Goal: Task Accomplishment & Management: Complete application form

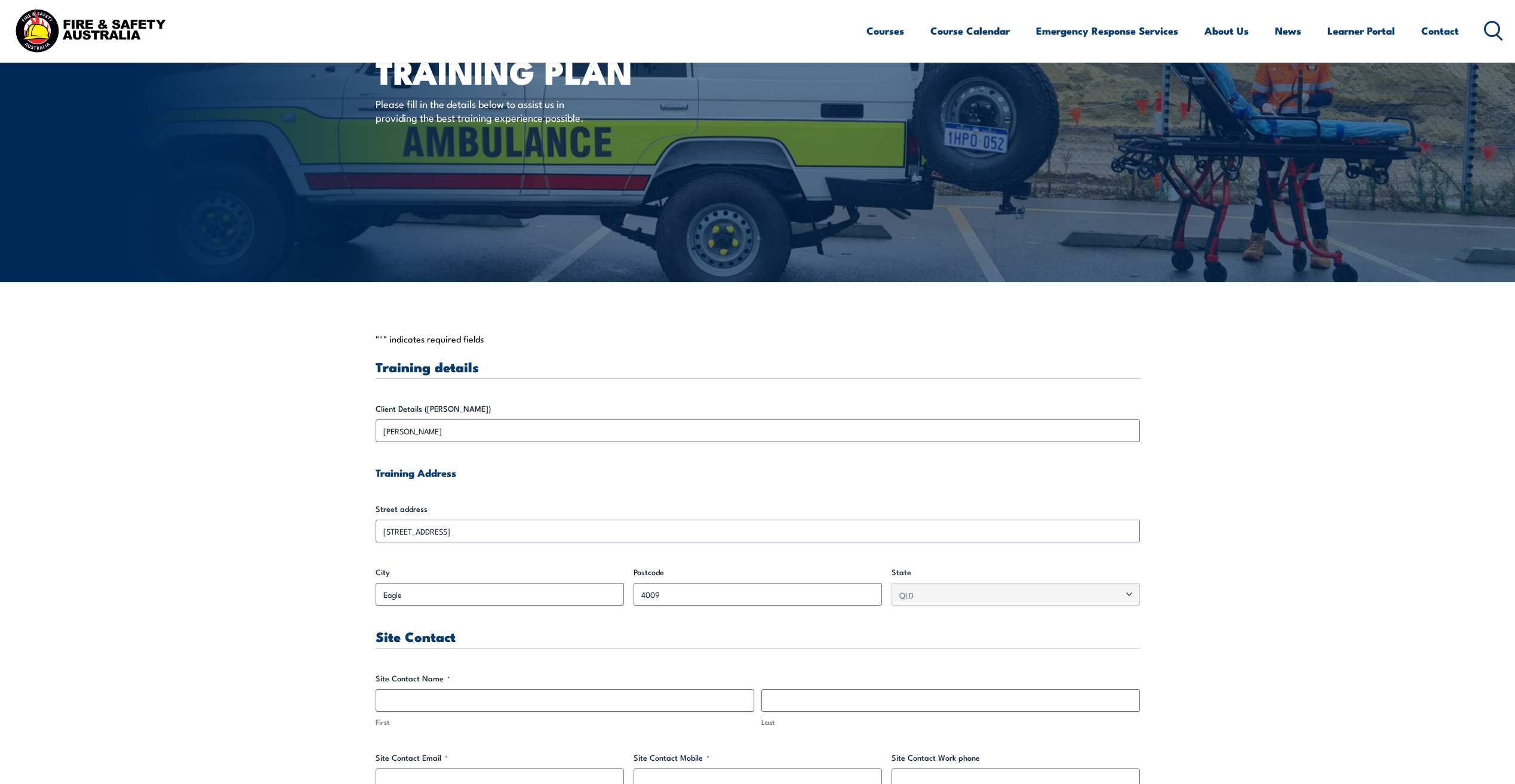
scroll to position [298, 0]
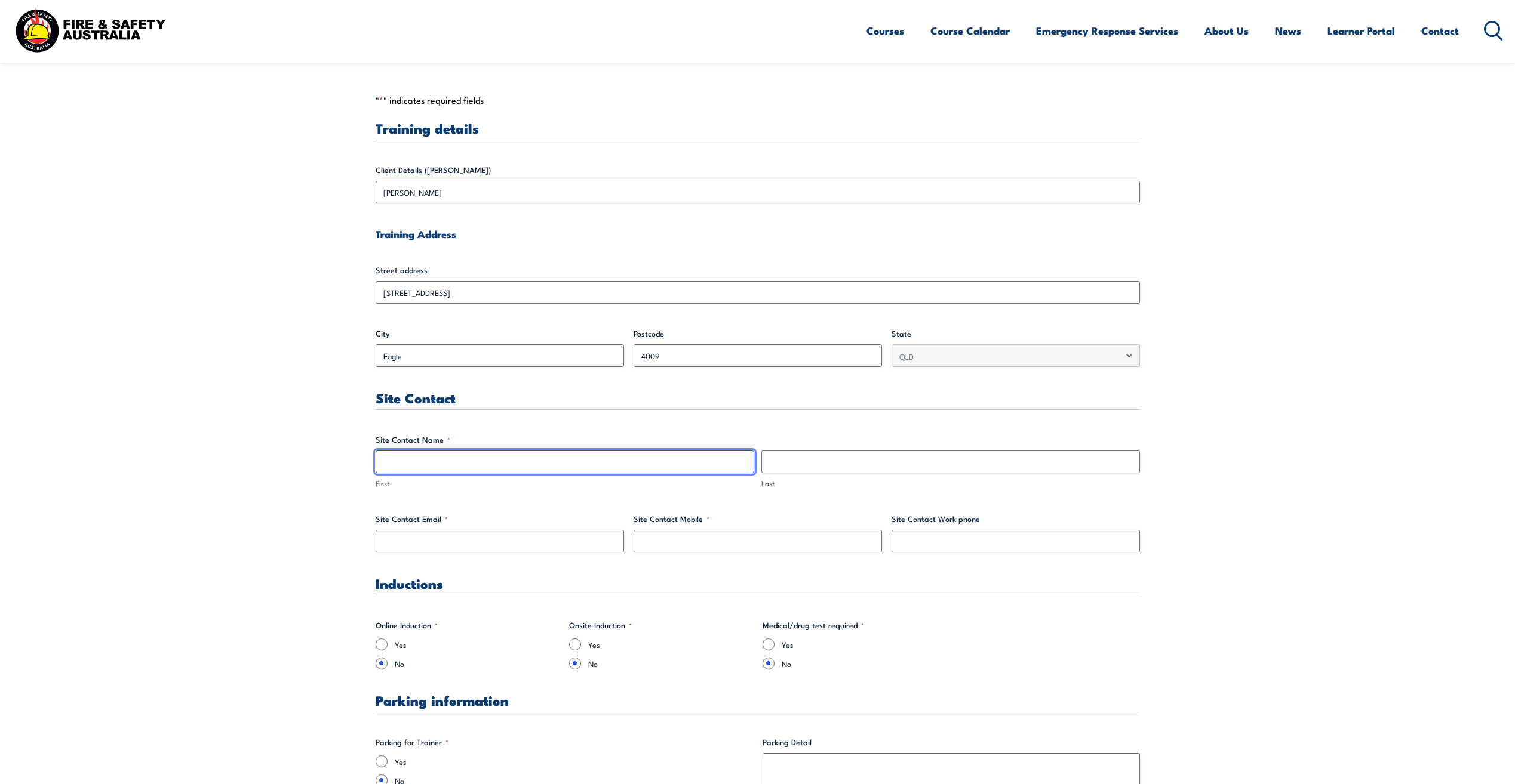
click at [446, 458] on input "First" at bounding box center [565, 462] width 379 height 22
type input "[PERSON_NAME]"
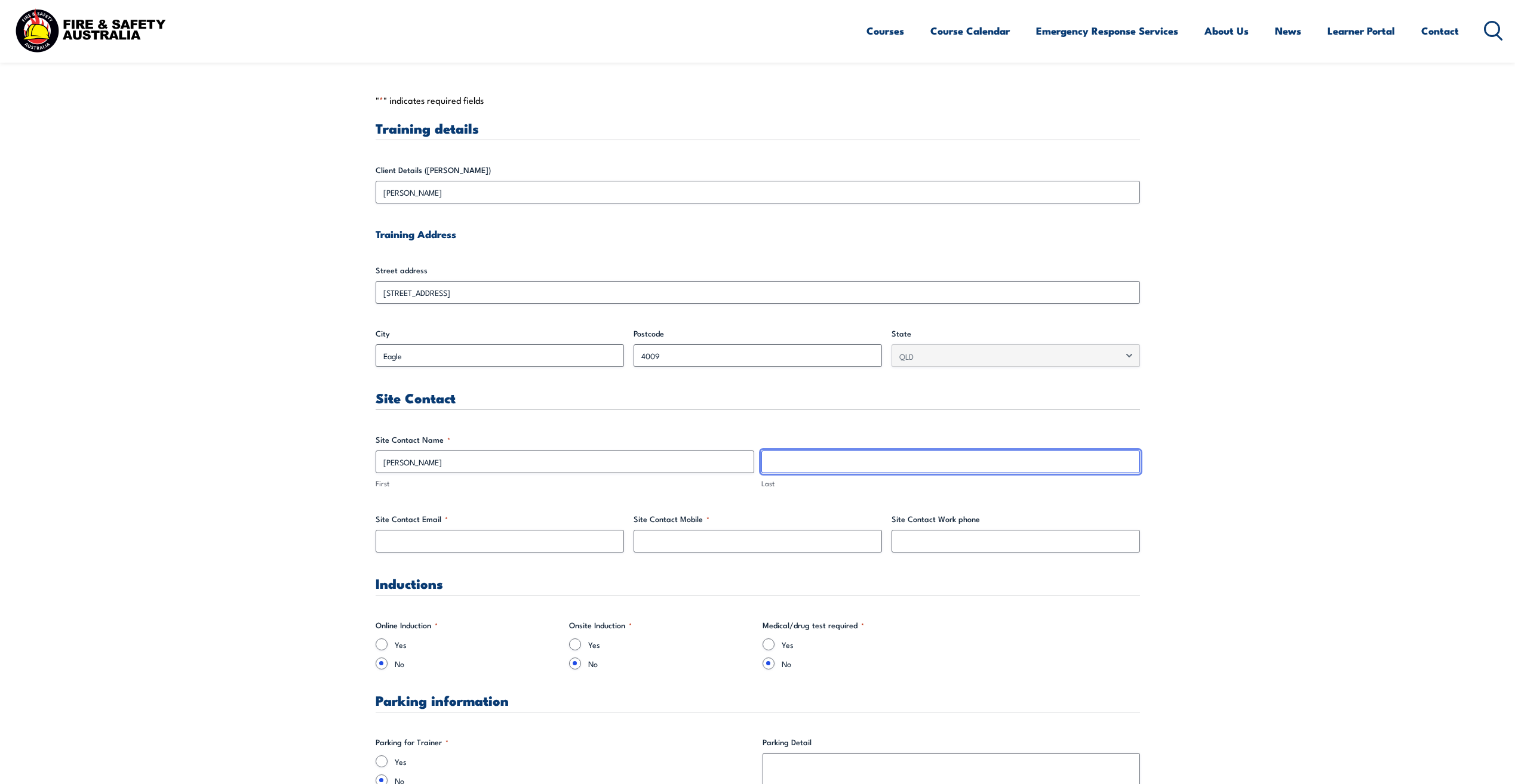
type input "[PERSON_NAME]"
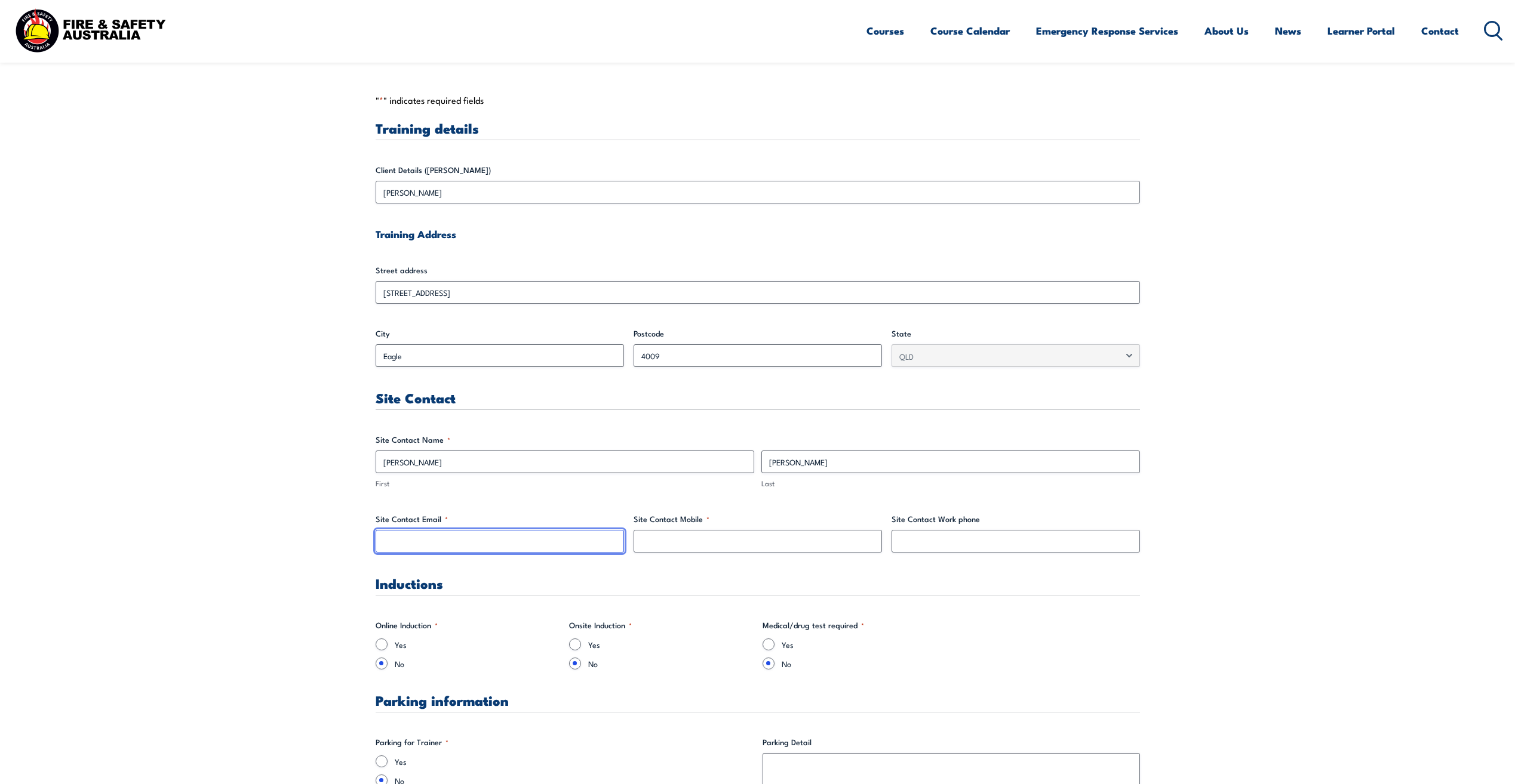
type input "[PERSON_NAME][EMAIL_ADDRESS][PERSON_NAME][DOMAIN_NAME]"
type input "0409580198"
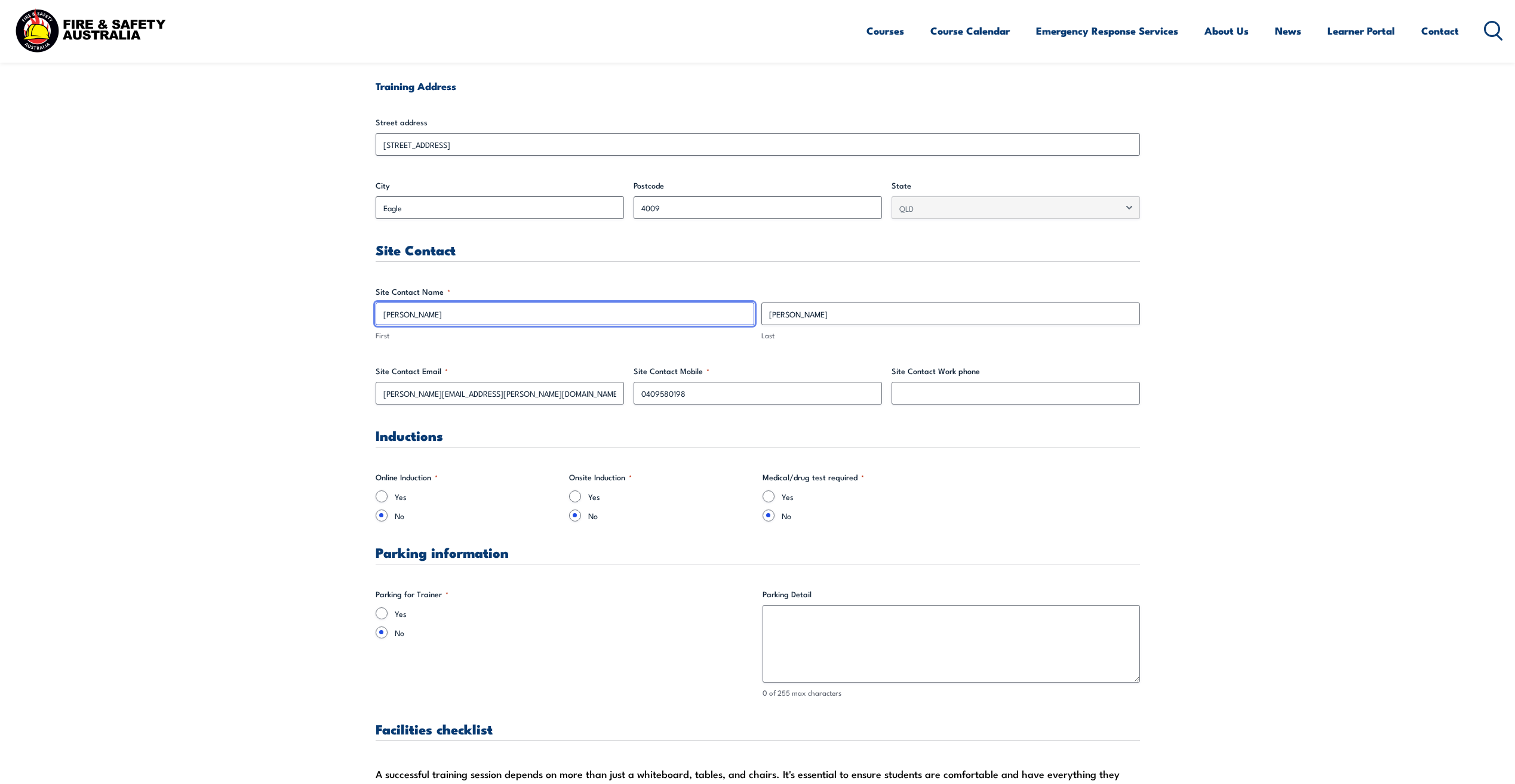
scroll to position [477, 0]
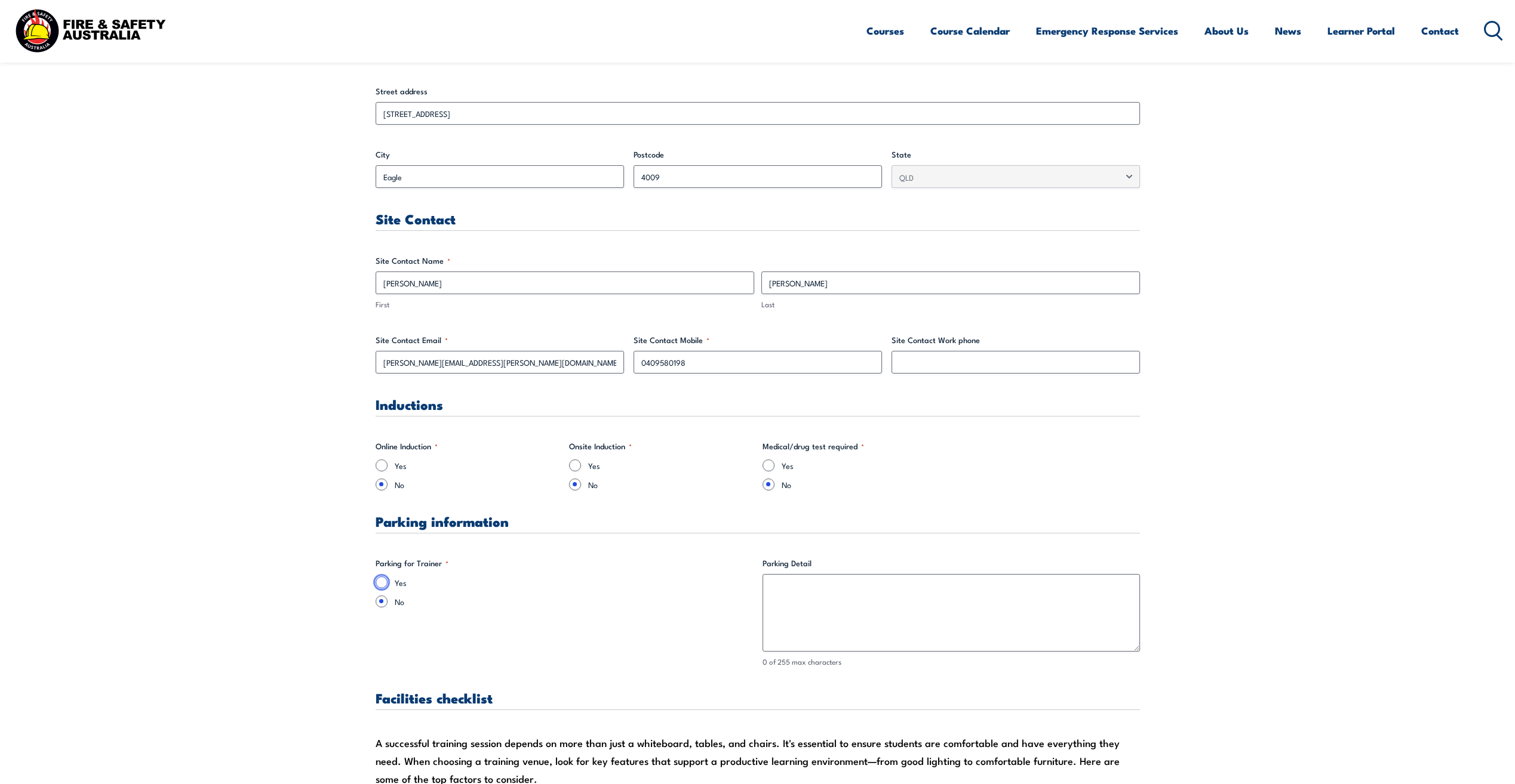
click at [380, 581] on input "Yes" at bounding box center [382, 582] width 12 height 12
radio input "true"
click at [868, 616] on textarea "Parking Detail" at bounding box center [951, 613] width 378 height 78
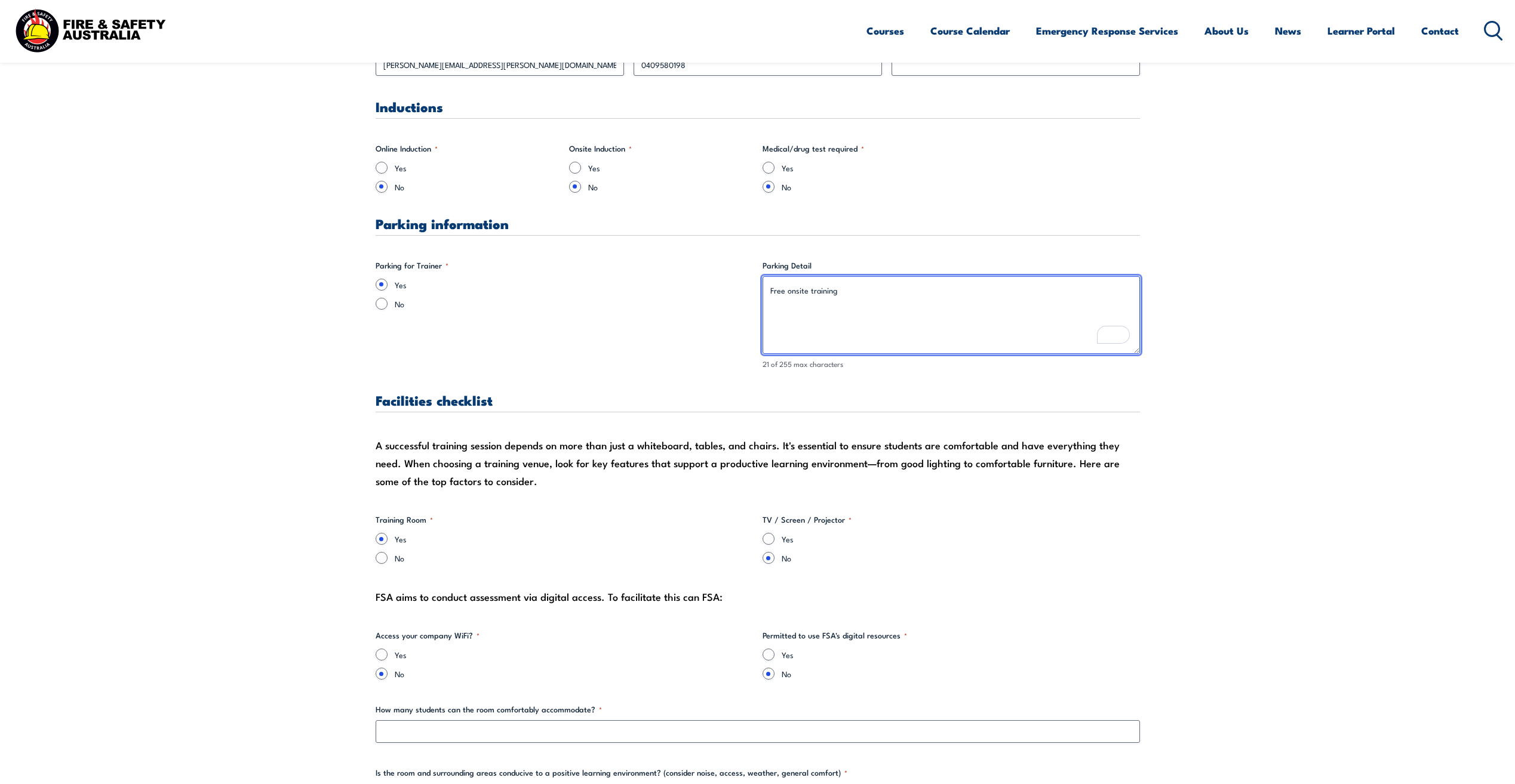
scroll to position [776, 0]
type textarea "Free onsite training"
click at [378, 653] on input "Yes" at bounding box center [382, 655] width 12 height 12
radio input "true"
click at [772, 657] on input "Yes" at bounding box center [769, 655] width 12 height 12
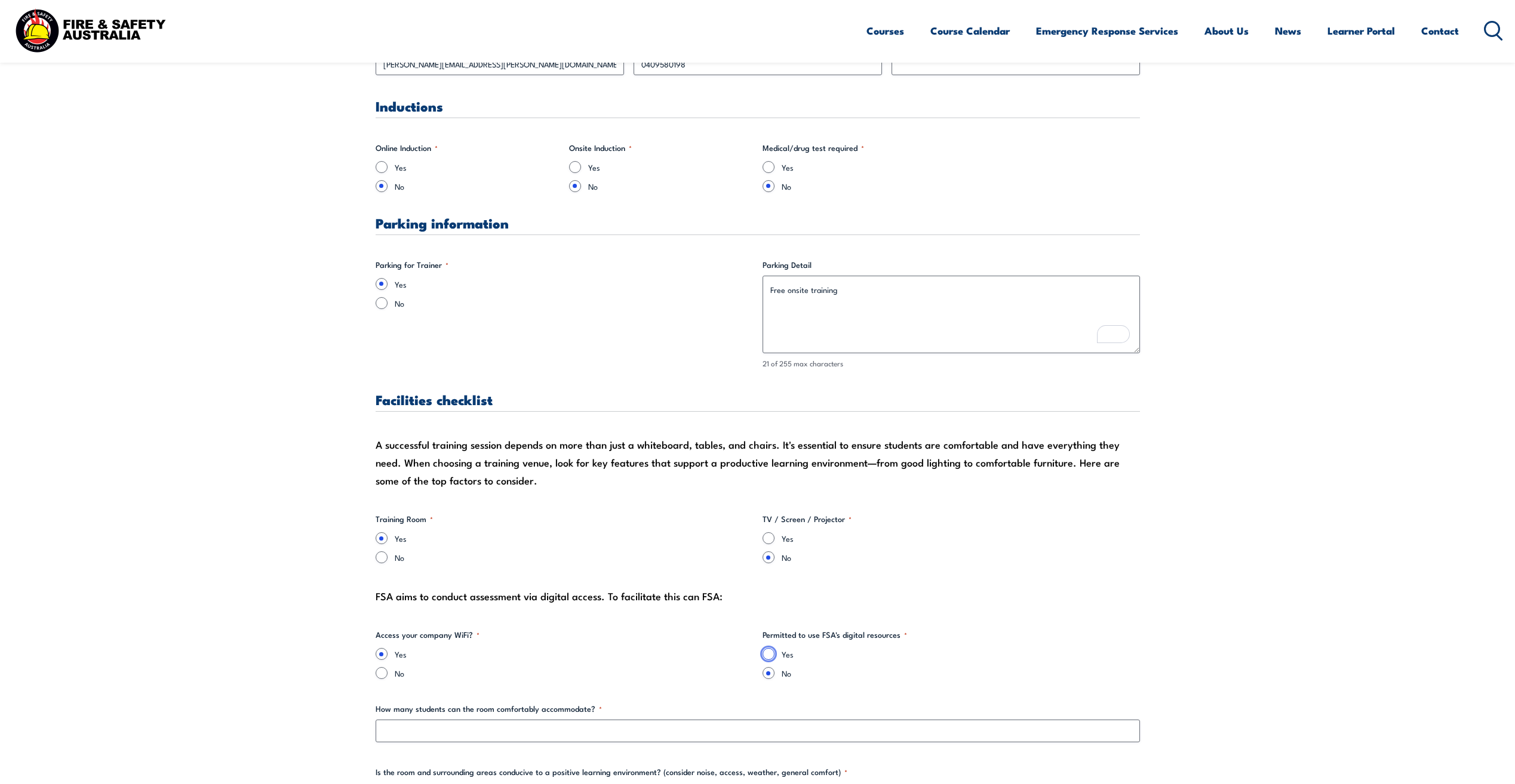
radio input "true"
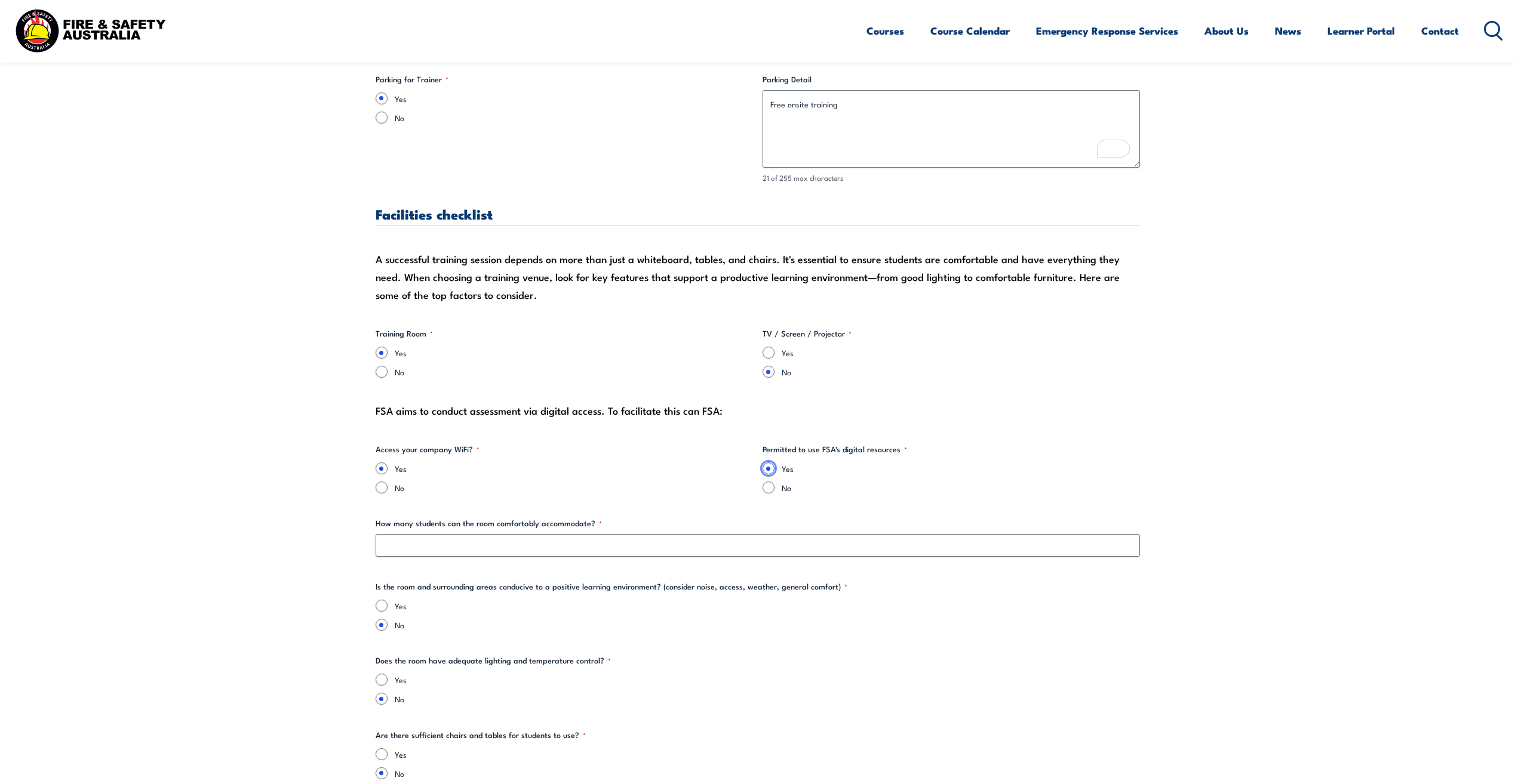
scroll to position [1015, 0]
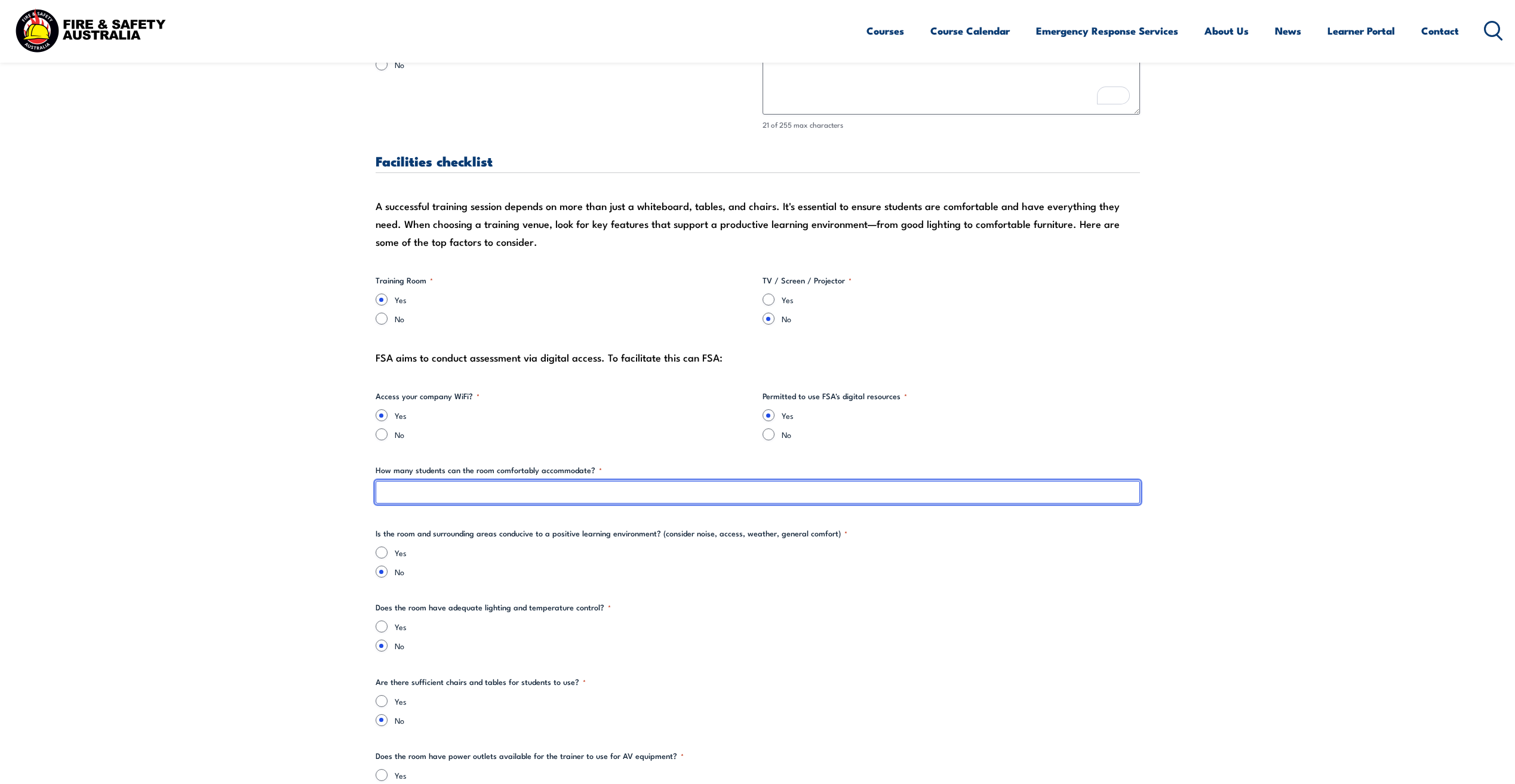
click at [425, 490] on input "How many students can the room comfortably accommodate? *" at bounding box center [758, 492] width 765 height 22
type input "16"
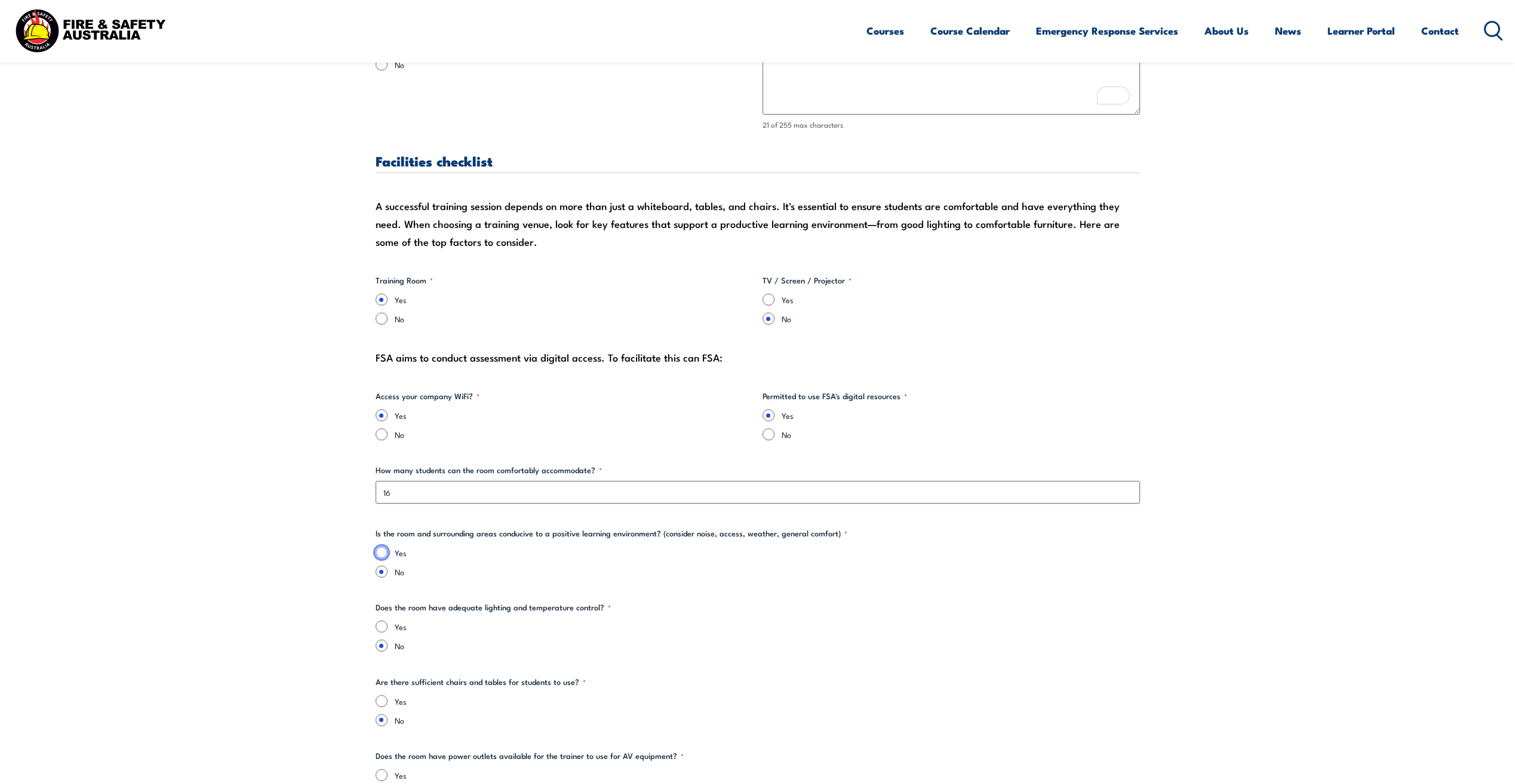
click at [383, 548] on input "Yes" at bounding box center [382, 553] width 12 height 12
radio input "true"
click at [386, 627] on input "Yes" at bounding box center [382, 627] width 12 height 12
radio input "true"
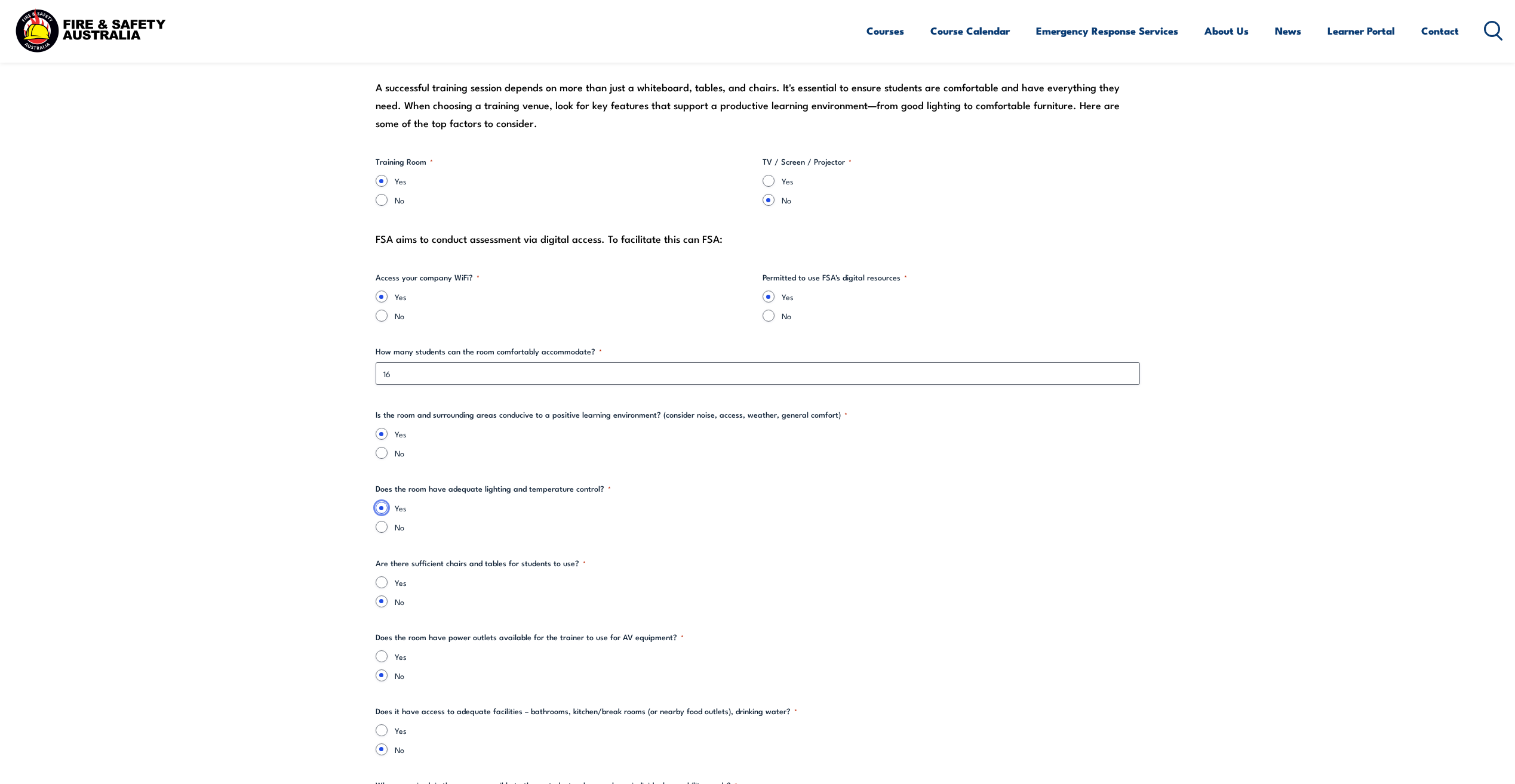
scroll to position [1253, 0]
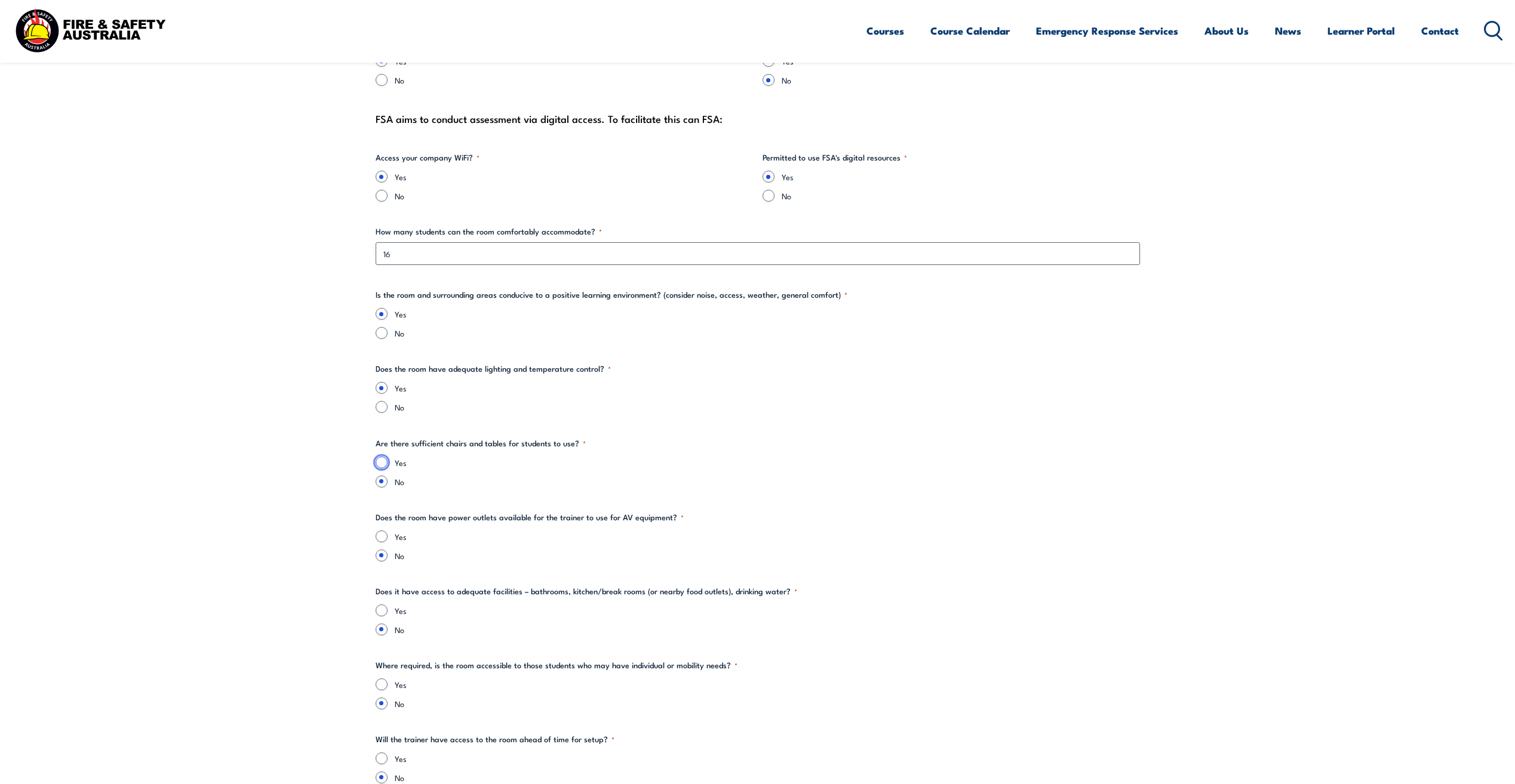
click at [384, 462] on input "Yes" at bounding box center [382, 462] width 12 height 12
radio input "true"
click at [385, 536] on input "Yes" at bounding box center [382, 537] width 12 height 12
radio input "true"
click at [385, 610] on input "Yes" at bounding box center [382, 611] width 12 height 12
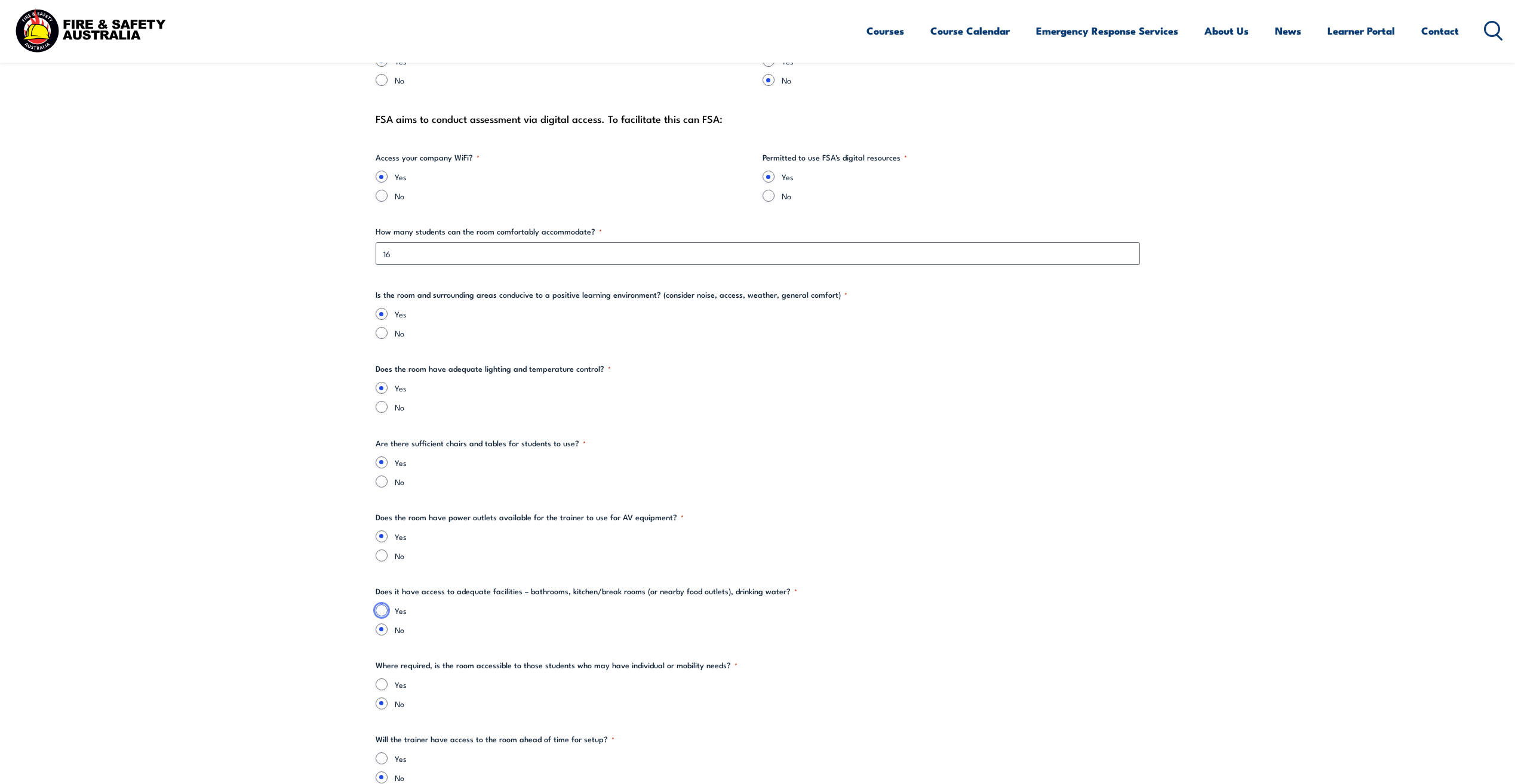
radio input "true"
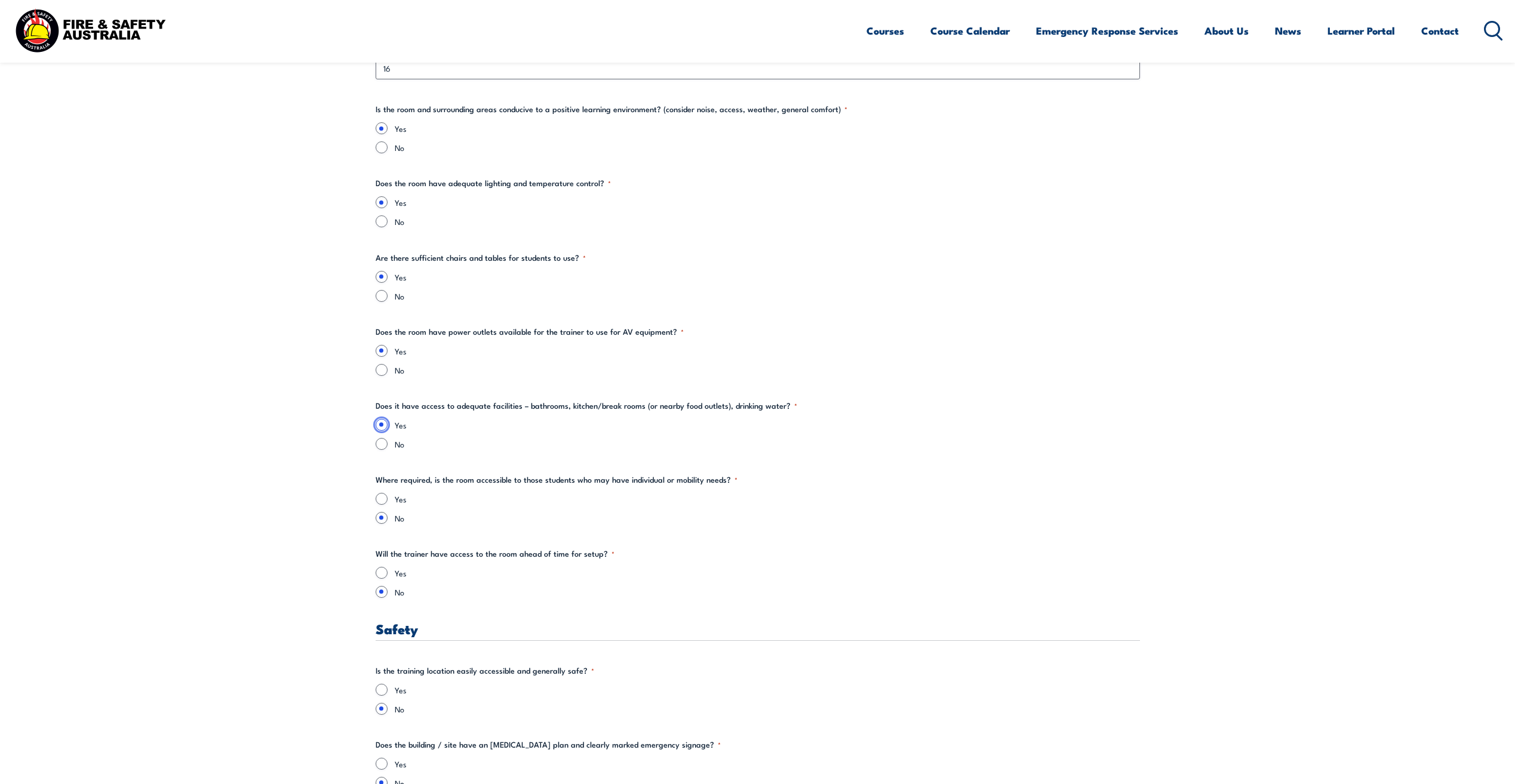
scroll to position [1492, 0]
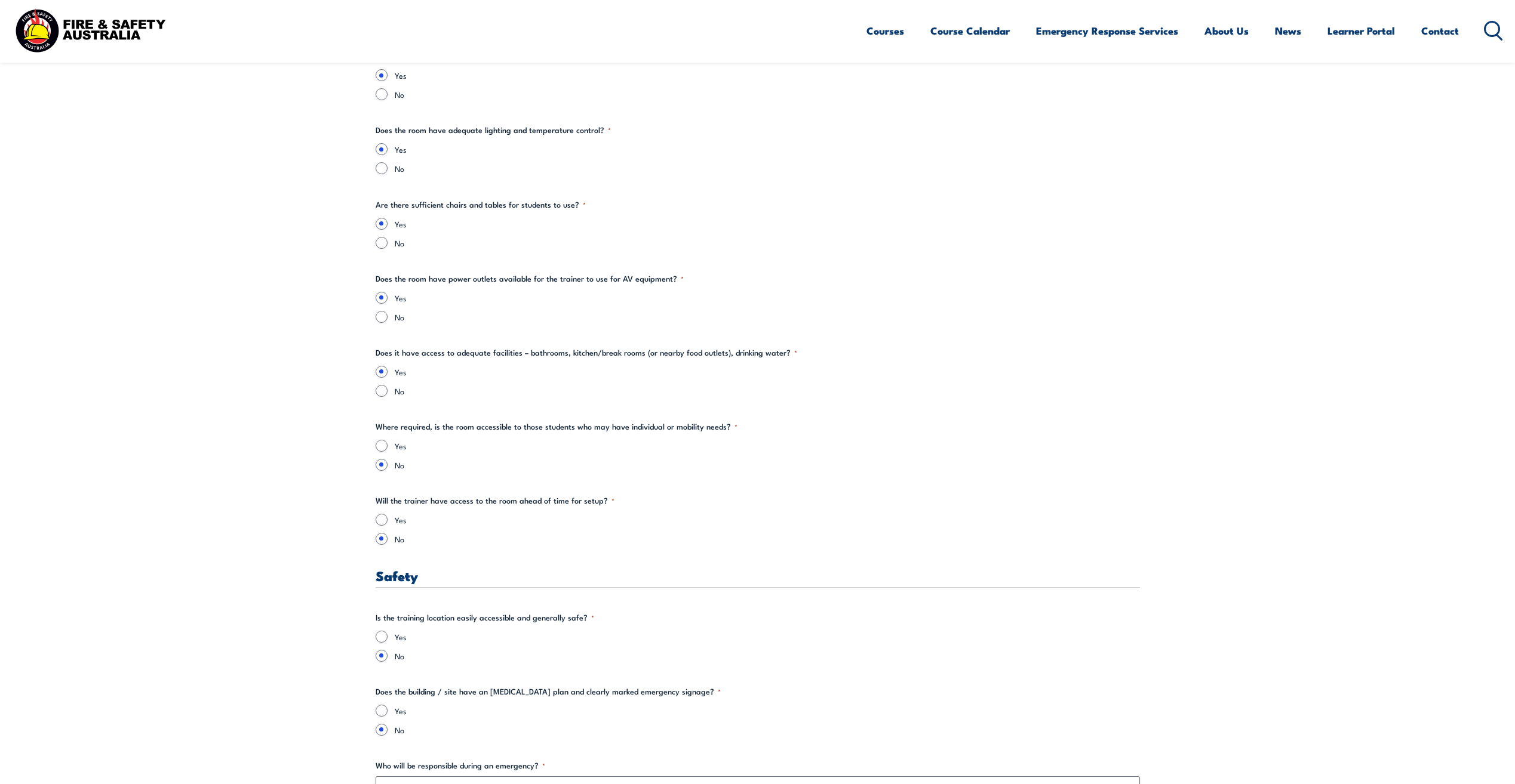
click at [376, 451] on div "Yes" at bounding box center [758, 446] width 765 height 12
click at [380, 446] on input "Yes" at bounding box center [382, 446] width 12 height 12
radio input "true"
click at [386, 525] on div "Yes" at bounding box center [758, 520] width 765 height 12
click at [384, 522] on input "Yes" at bounding box center [382, 520] width 12 height 12
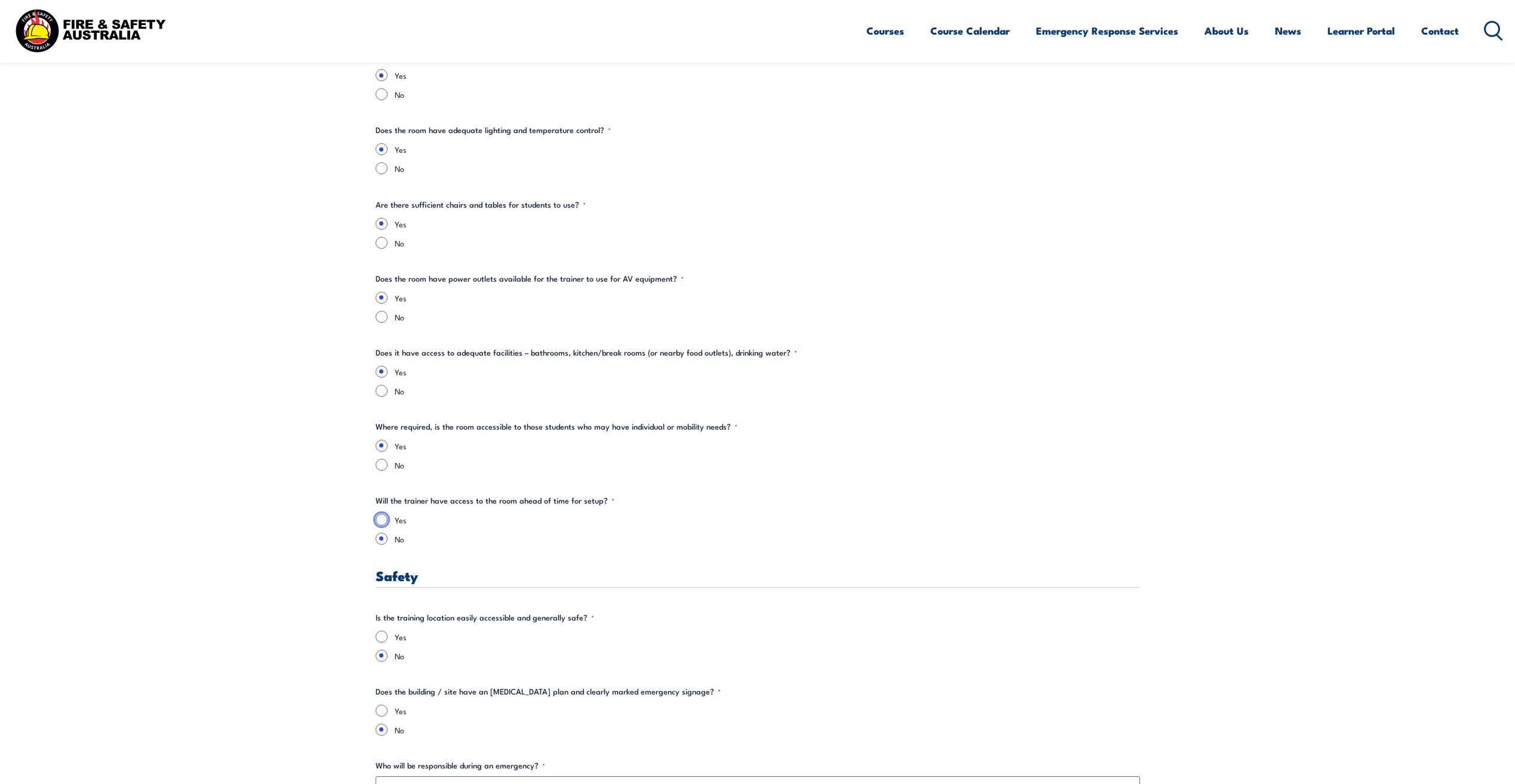
radio input "true"
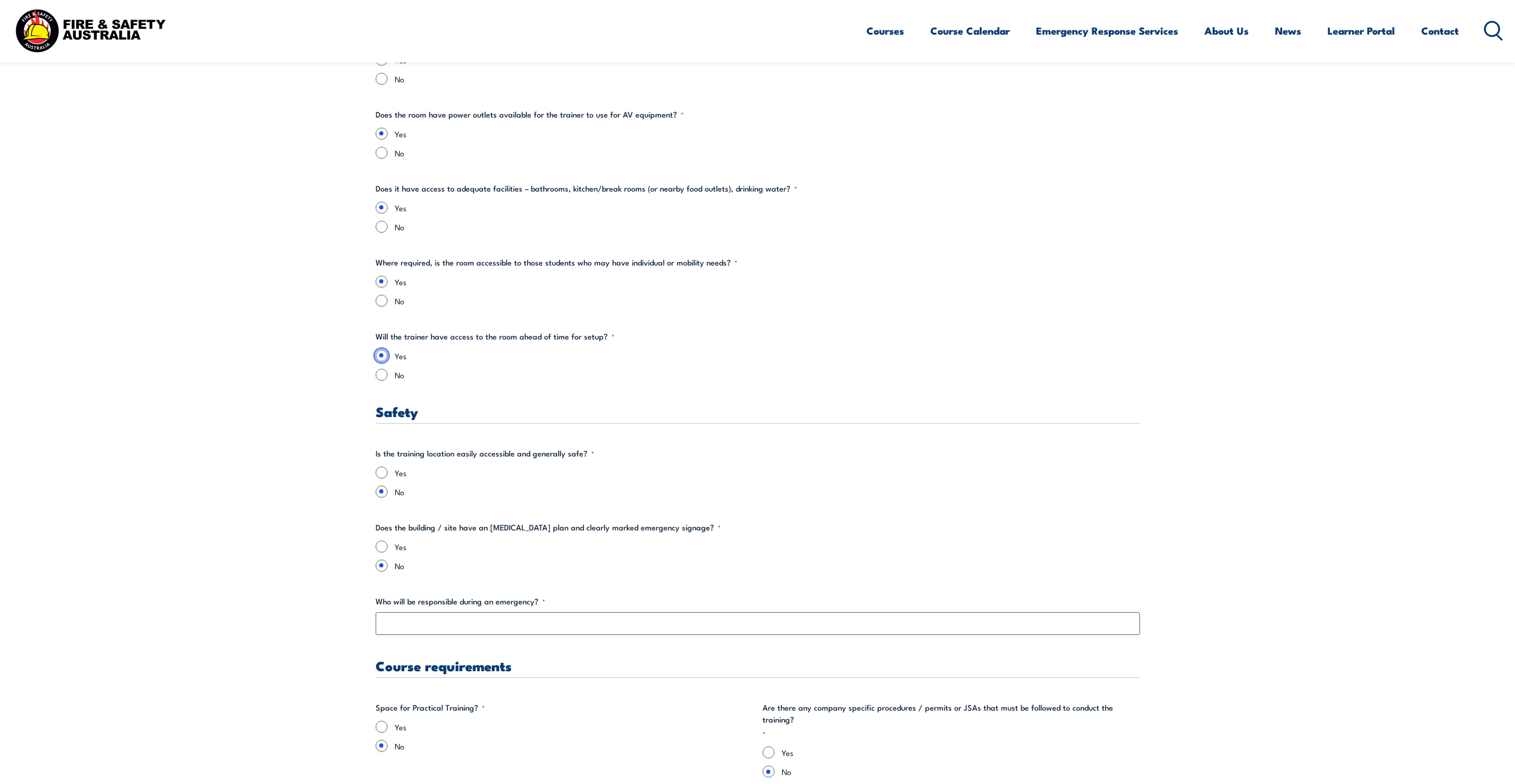
scroll to position [1671, 0]
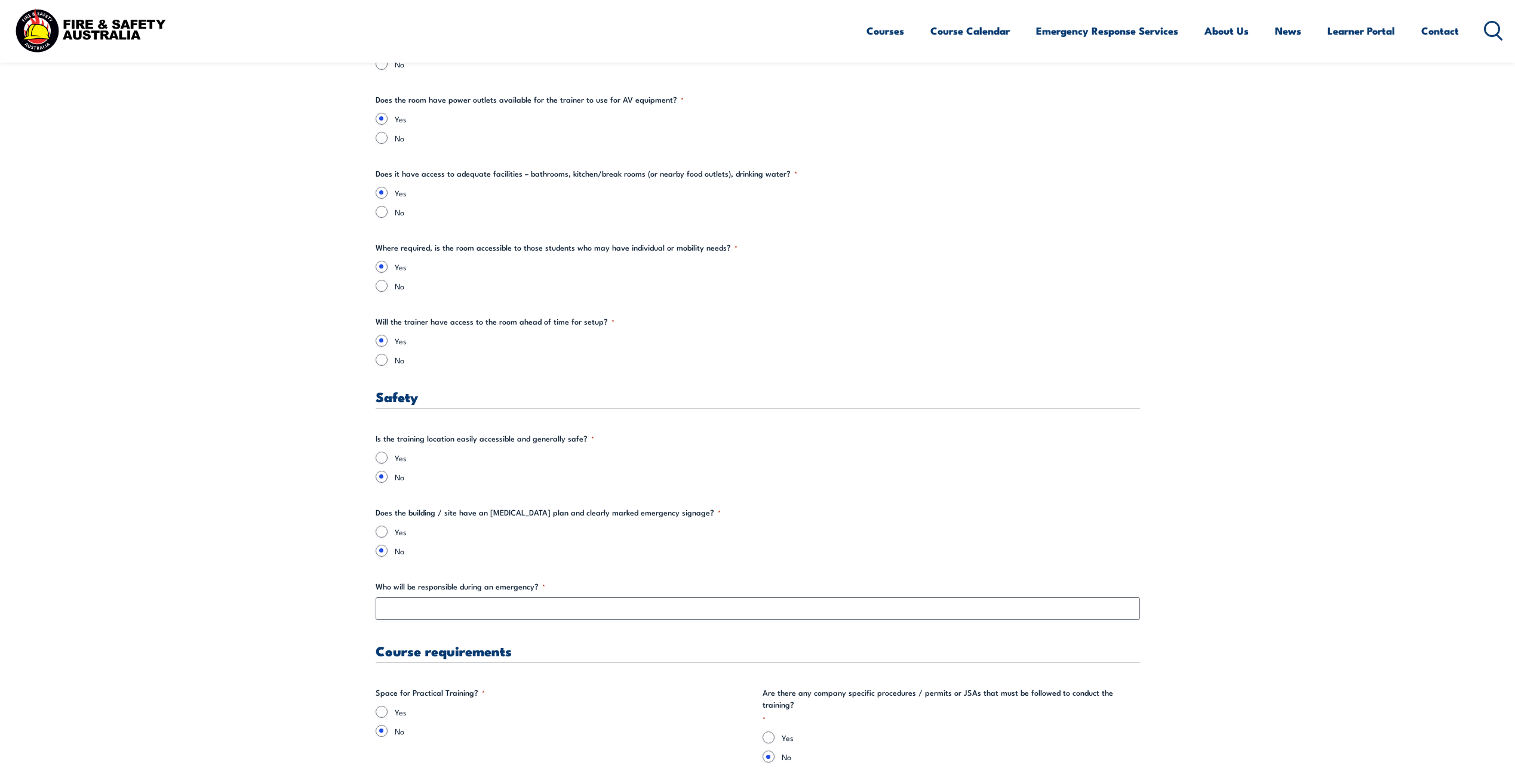
click at [388, 465] on div "Yes No" at bounding box center [758, 467] width 765 height 31
click at [379, 456] on input "Yes" at bounding box center [382, 458] width 12 height 12
radio input "true"
click at [386, 535] on input "Yes" at bounding box center [382, 532] width 12 height 12
radio input "true"
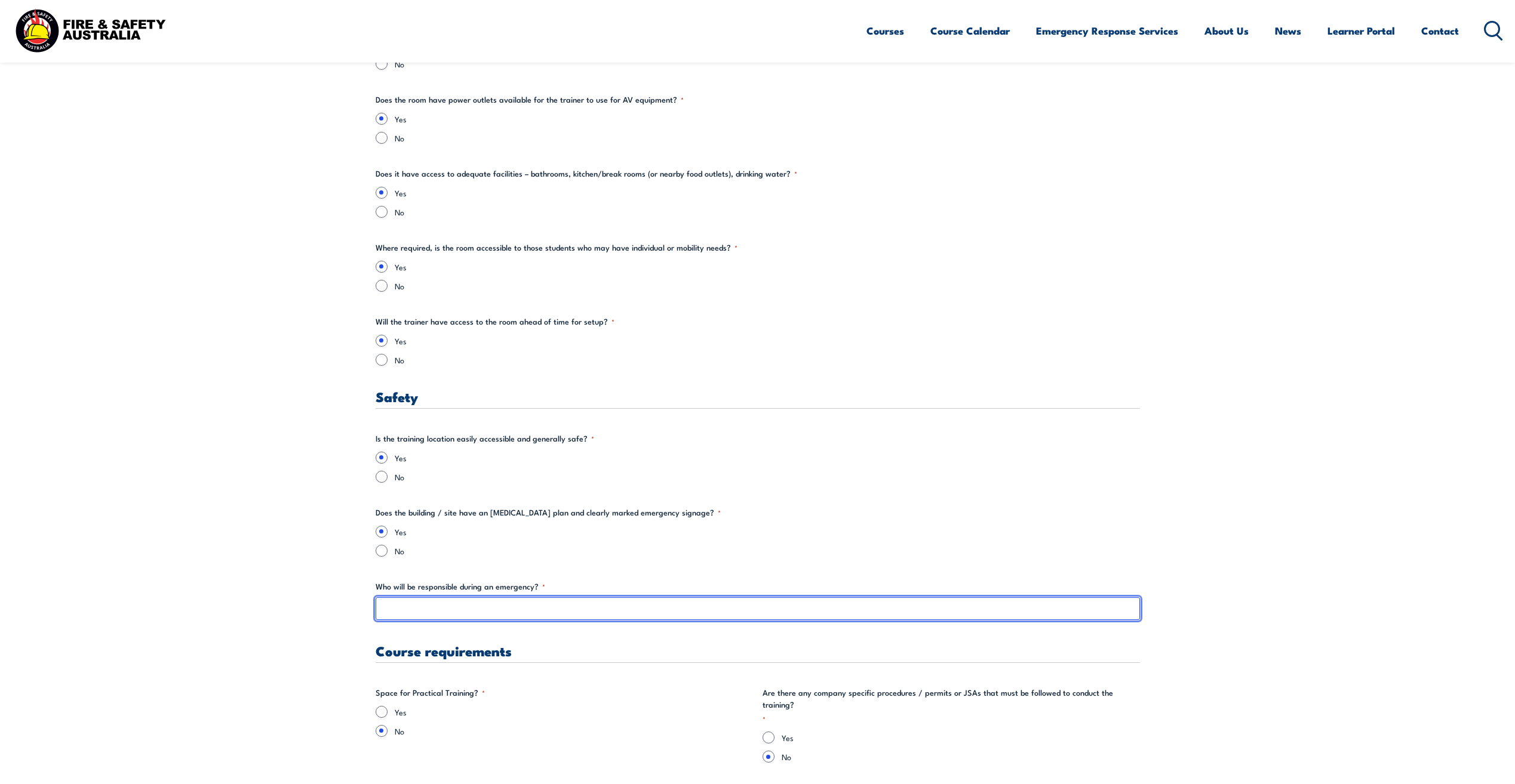
click at [419, 613] on input "Who will be responsible during an emergency? *" at bounding box center [758, 608] width 765 height 22
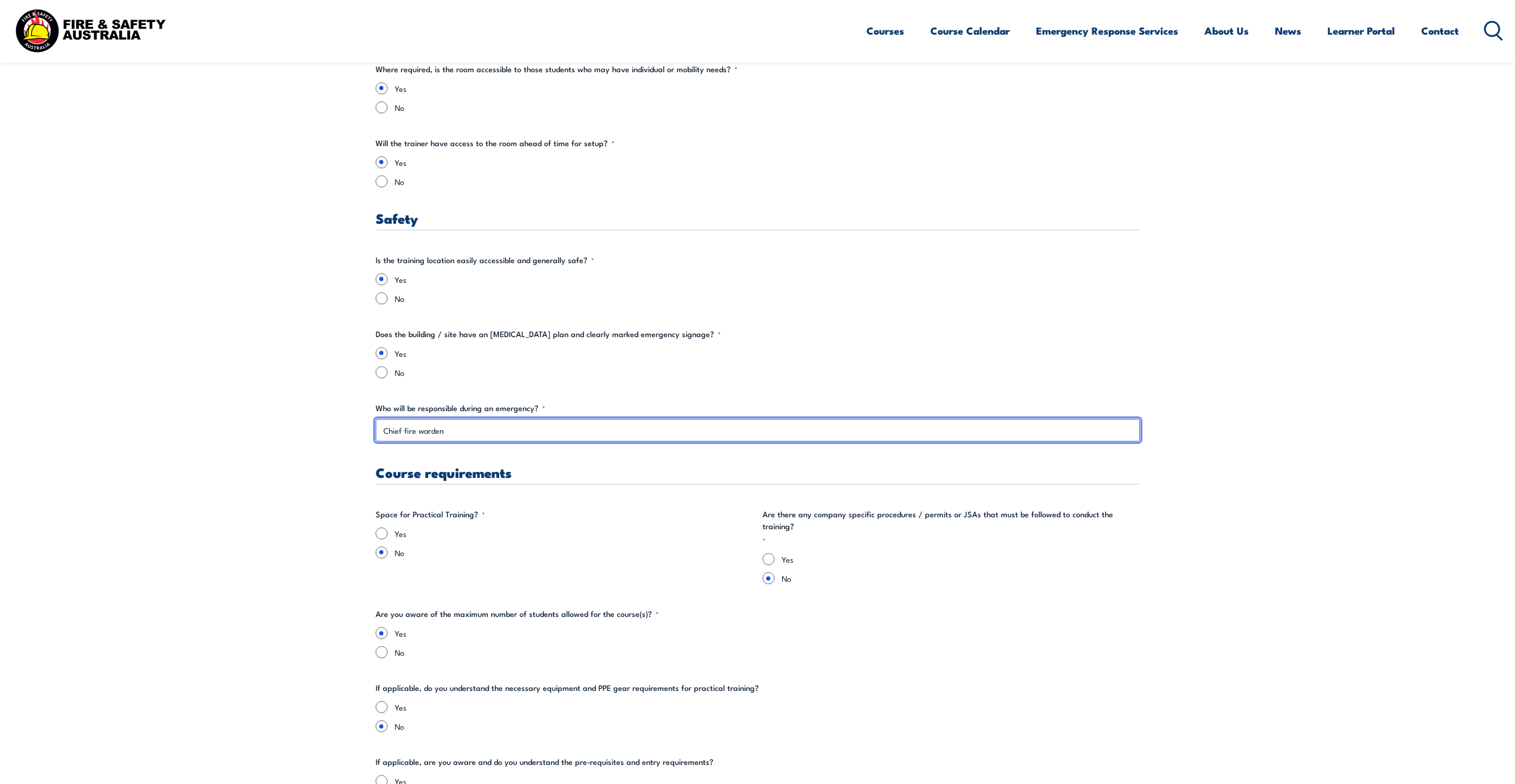
scroll to position [1850, 0]
type input "Chief fire warden"
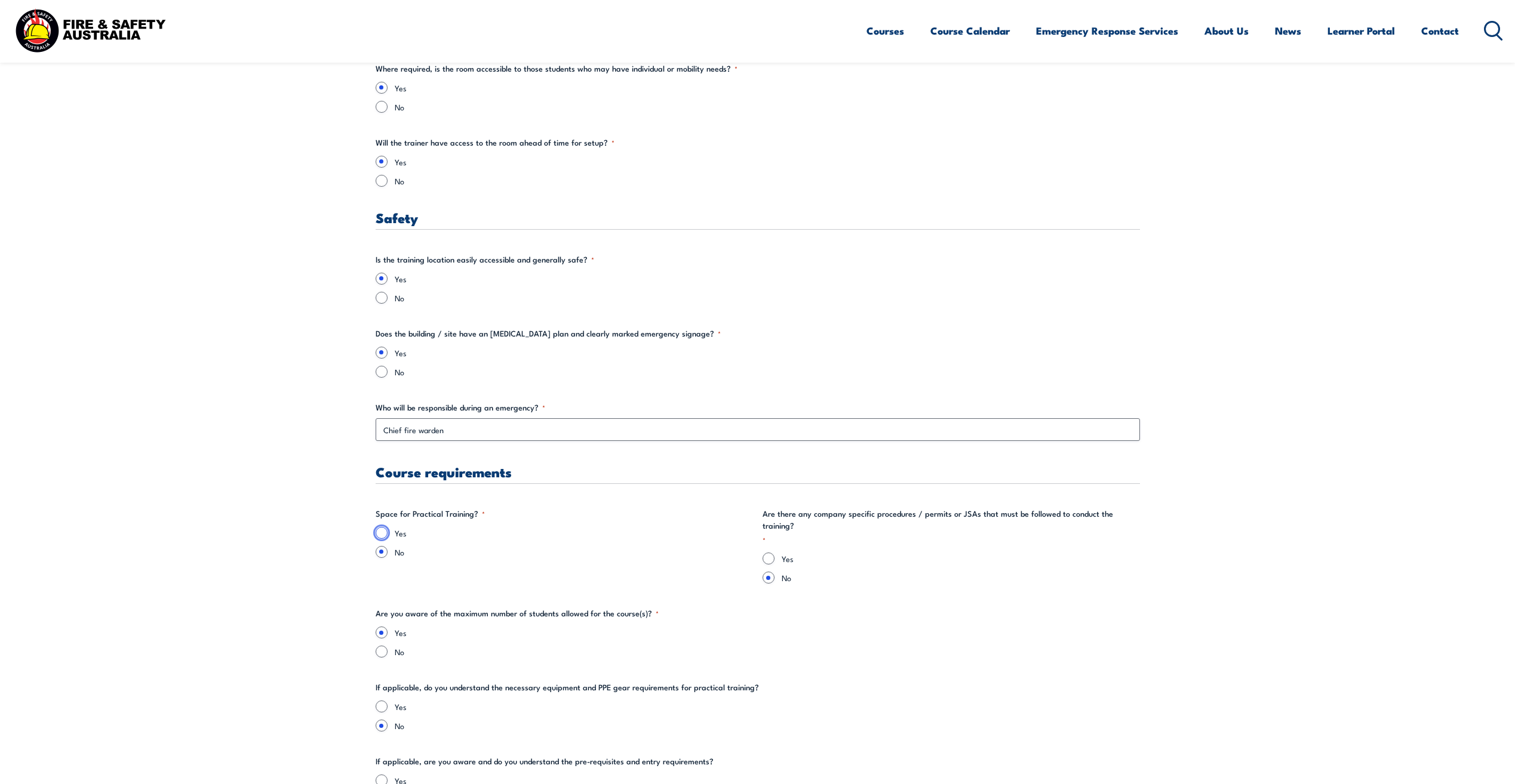
click at [380, 531] on input "Yes" at bounding box center [382, 533] width 12 height 12
radio input "true"
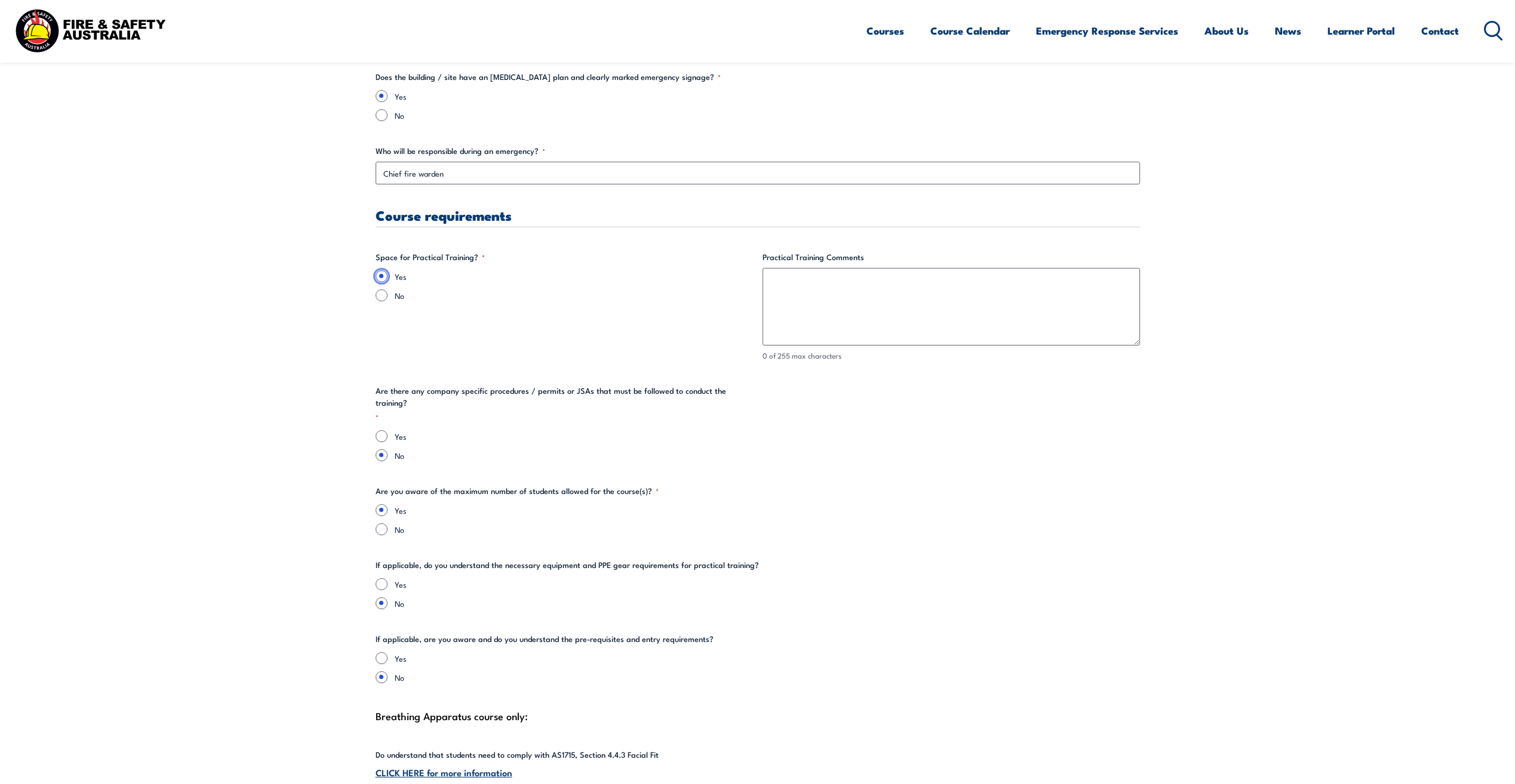
scroll to position [2208, 0]
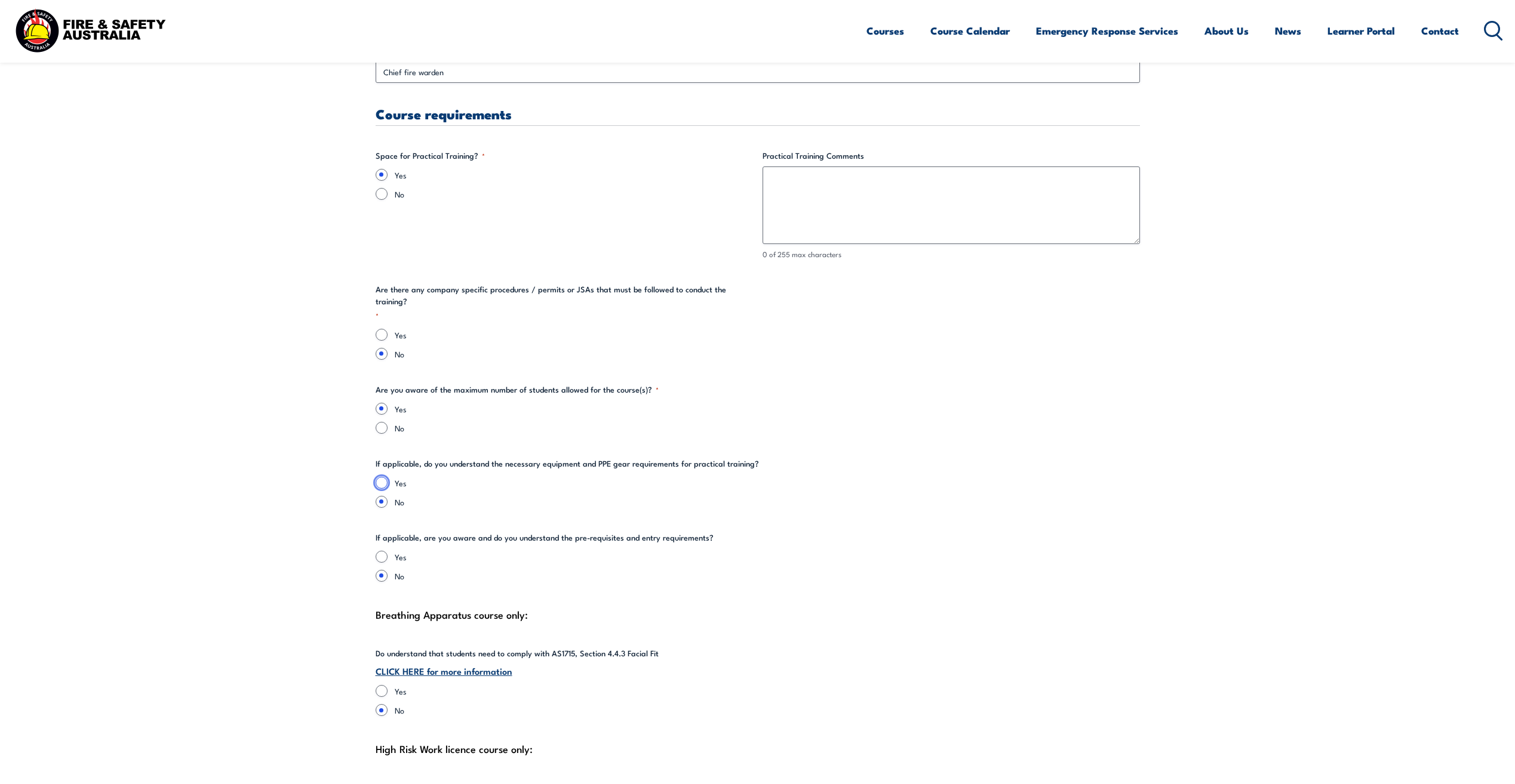
click at [384, 477] on input "Yes" at bounding box center [382, 483] width 12 height 12
radio input "true"
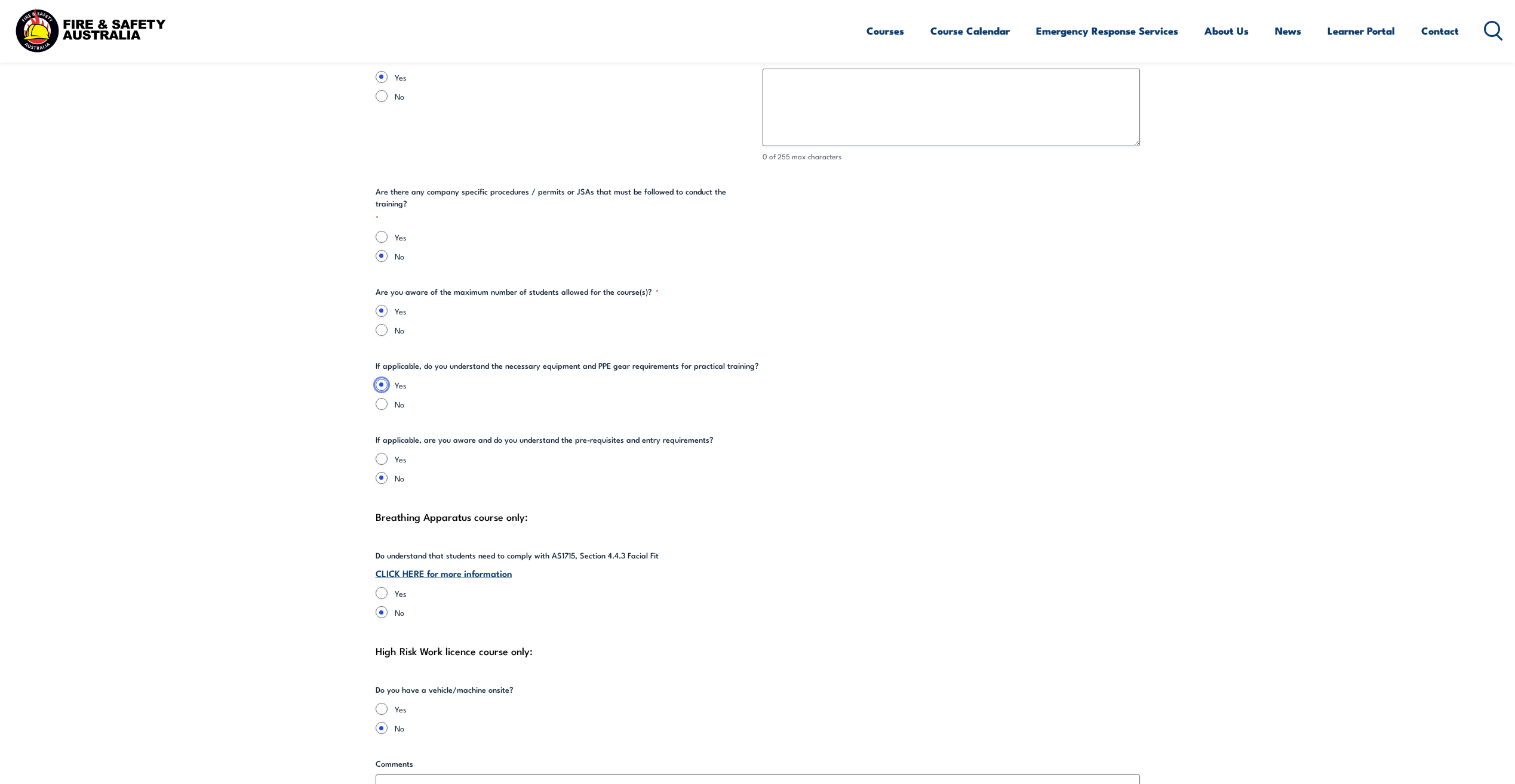
scroll to position [2387, 0]
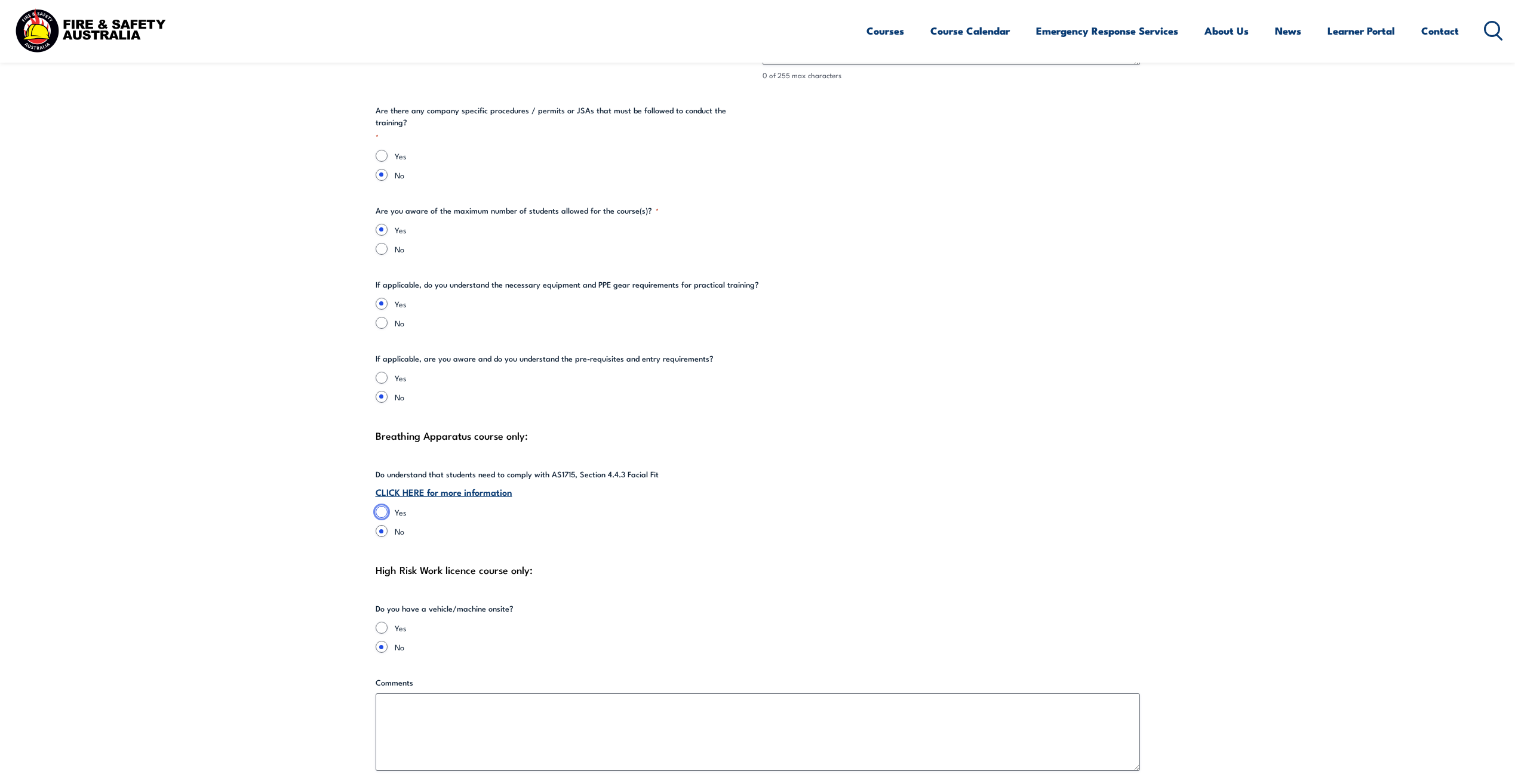
click at [384, 506] on input "Yes" at bounding box center [382, 512] width 12 height 12
radio input "true"
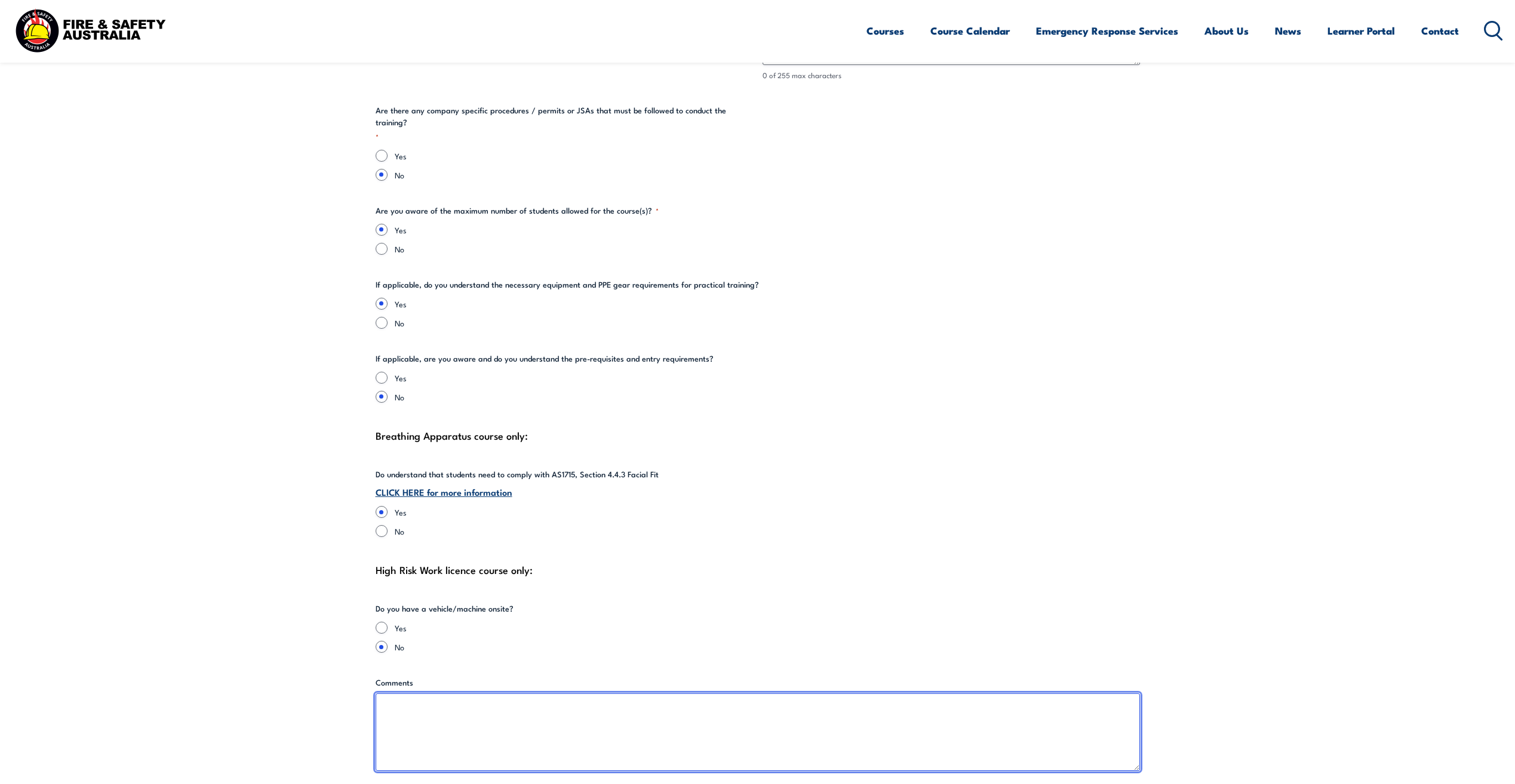
click at [397, 697] on textarea "Comments" at bounding box center [758, 732] width 765 height 78
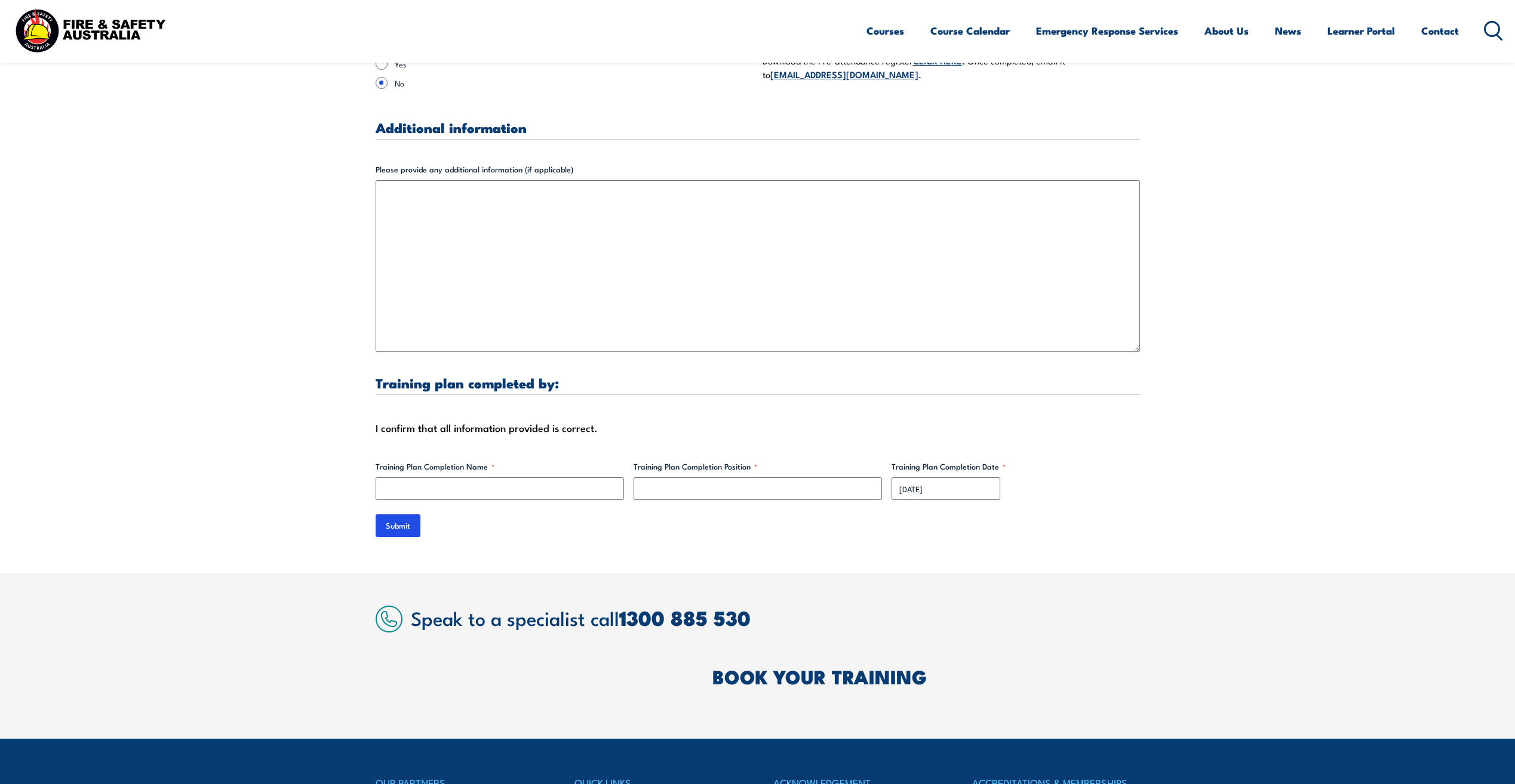
scroll to position [3342, 0]
